Goal: Information Seeking & Learning: Check status

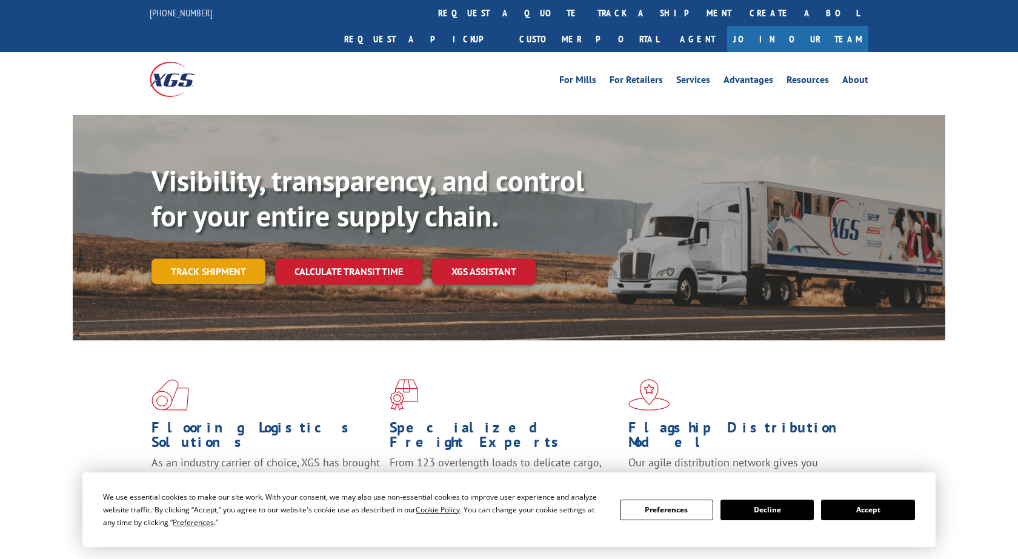
click at [183, 259] on link "Track shipment" at bounding box center [208, 271] width 114 height 25
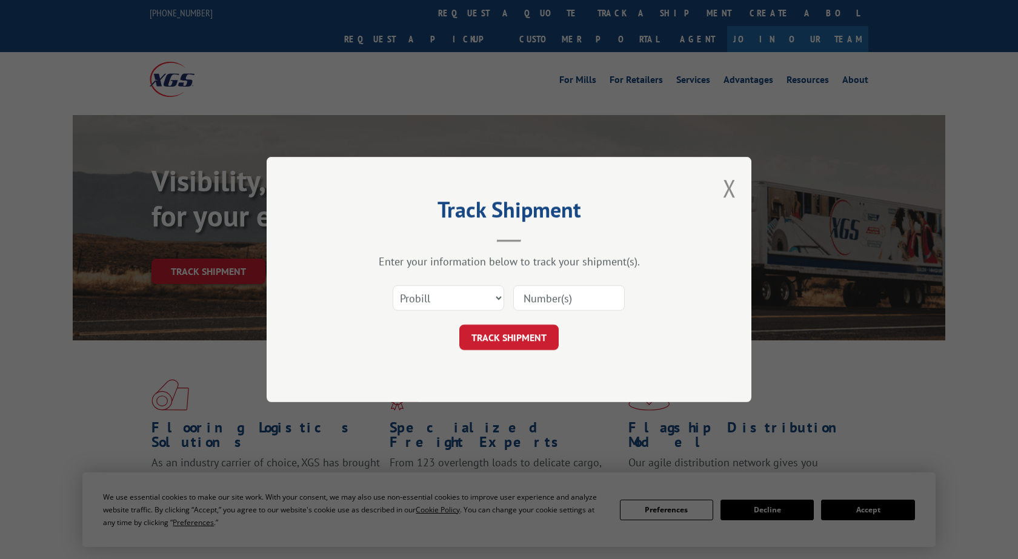
click at [553, 299] on input at bounding box center [568, 297] width 111 height 25
paste input "2867710"
type input "2867710"
click at [508, 338] on button "TRACK SHIPMENT" at bounding box center [508, 337] width 99 height 25
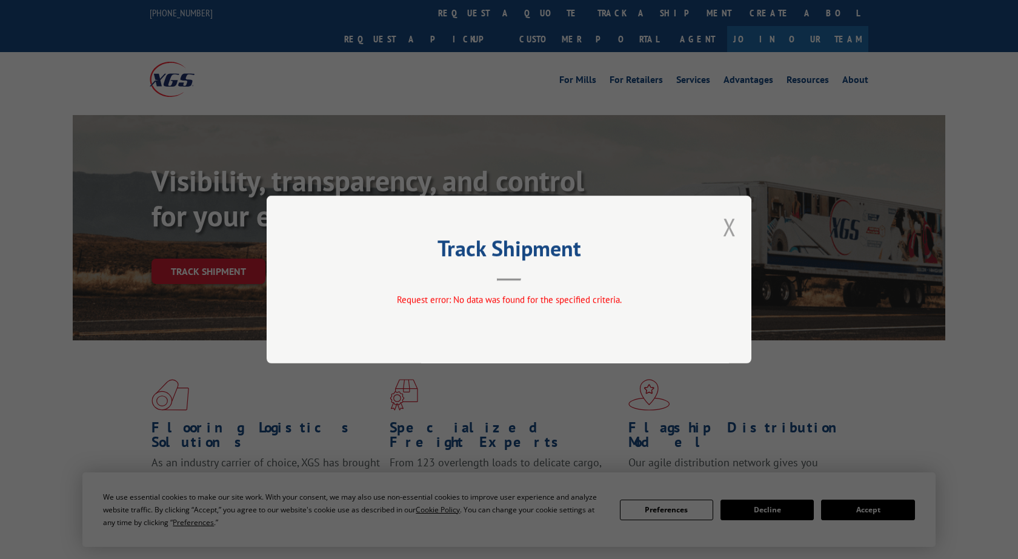
click at [729, 227] on button "Close modal" at bounding box center [729, 227] width 13 height 32
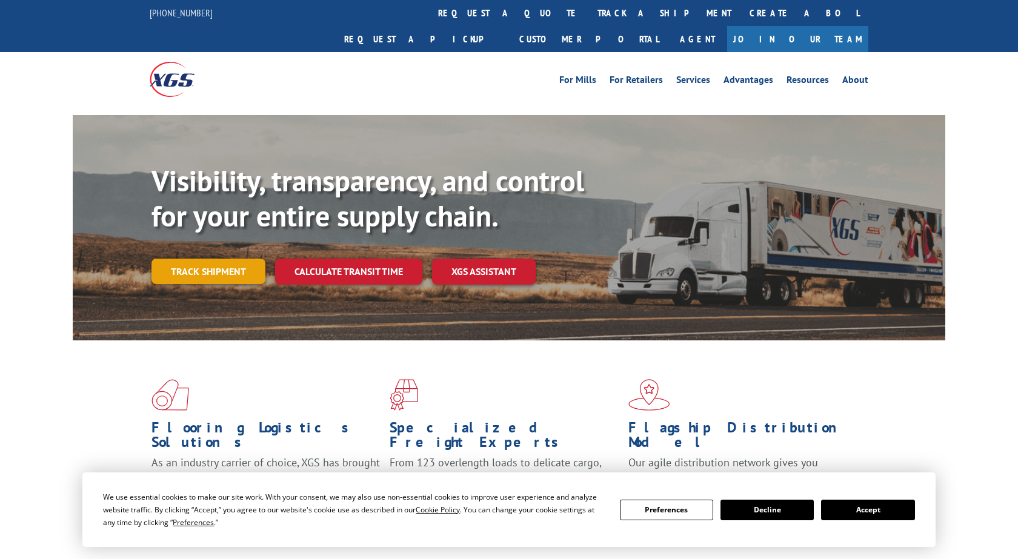
click at [209, 259] on link "Track shipment" at bounding box center [208, 271] width 114 height 25
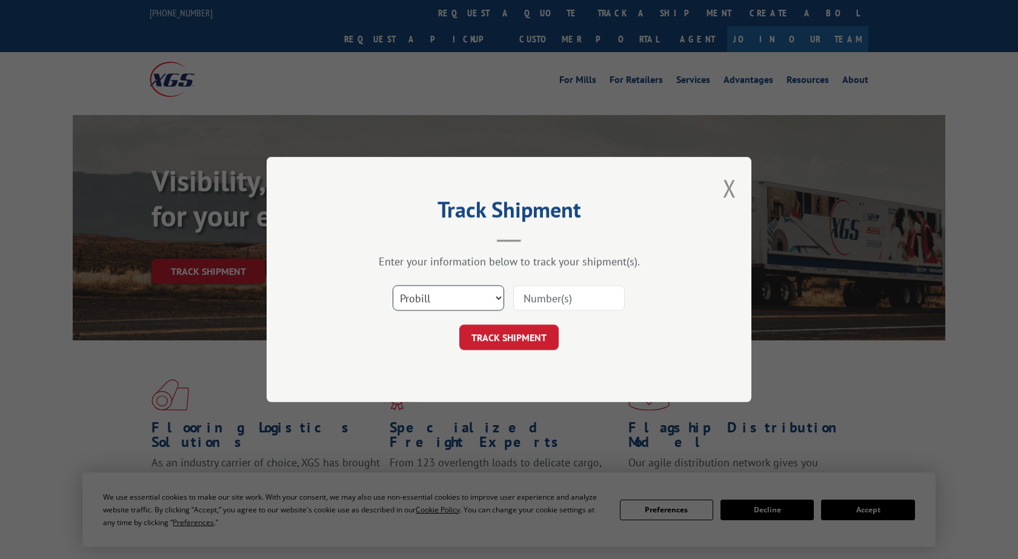
click at [393, 285] on select "Select category... Probill BOL PO" at bounding box center [448, 297] width 111 height 25
select select "bol"
click option "BOL" at bounding box center [0, 0] width 0 height 0
click at [546, 300] on input at bounding box center [568, 297] width 111 height 25
paste input "2867710"
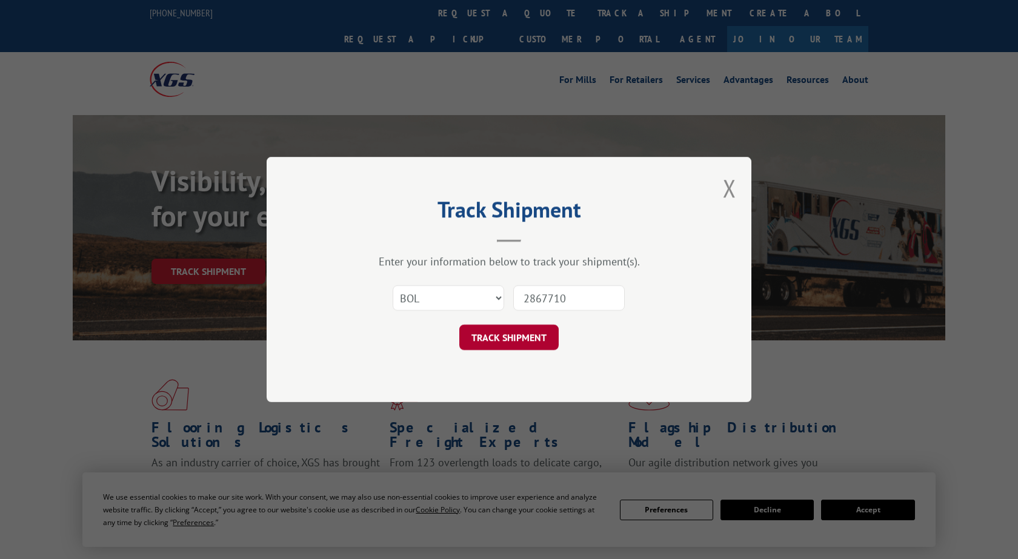
type input "2867710"
click at [525, 334] on button "TRACK SHIPMENT" at bounding box center [508, 337] width 99 height 25
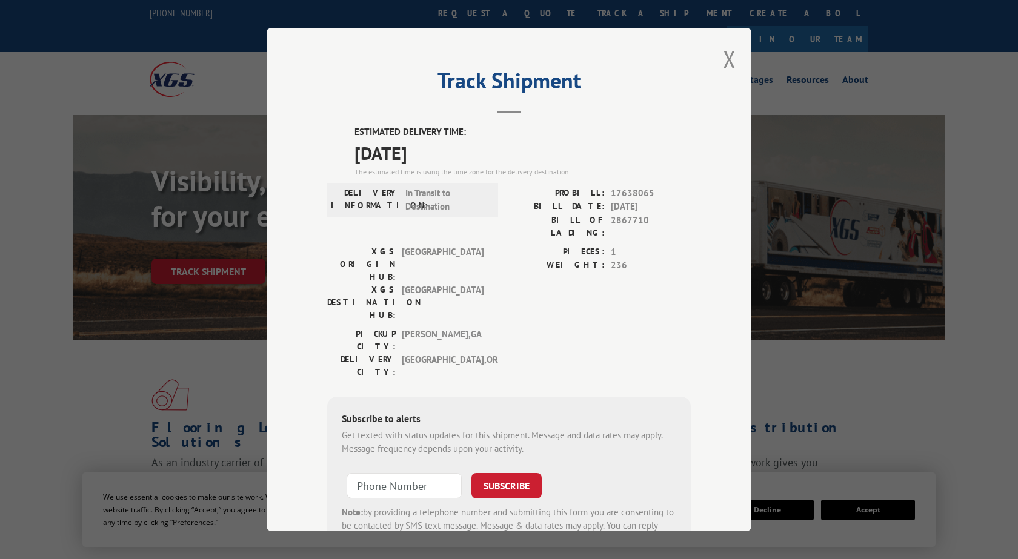
click at [729, 63] on button "Close modal" at bounding box center [729, 59] width 13 height 32
